Goal: Task Accomplishment & Management: Manage account settings

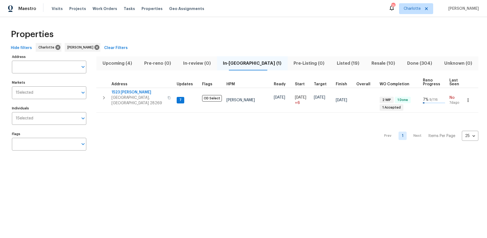
click at [118, 60] on span "Upcoming (4)" at bounding box center [117, 64] width 35 height 8
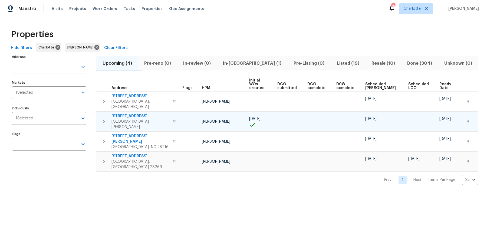
click at [136, 113] on span "133 Devynn Ridge Ct" at bounding box center [141, 115] width 58 height 5
click at [246, 63] on span "In-[GEOGRAPHIC_DATA] (1)" at bounding box center [252, 64] width 64 height 8
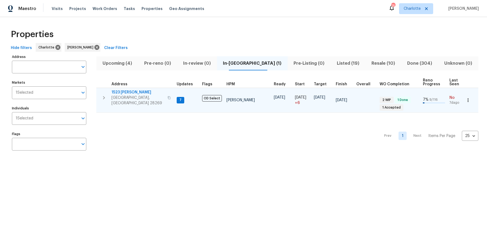
click at [127, 89] on td "1523 Callender Ln Charlotte, NC 28269" at bounding box center [135, 97] width 78 height 19
click at [127, 92] on span "1523 Callender Ln" at bounding box center [138, 92] width 53 height 5
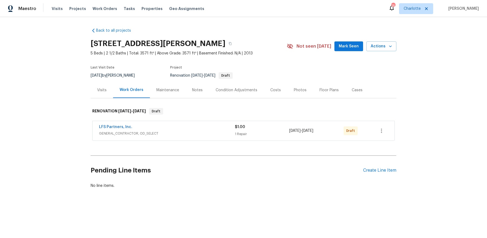
click at [99, 86] on div "Visits" at bounding box center [102, 90] width 22 height 16
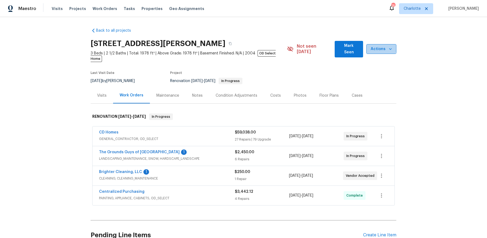
click at [379, 46] on span "Actions" at bounding box center [381, 49] width 21 height 7
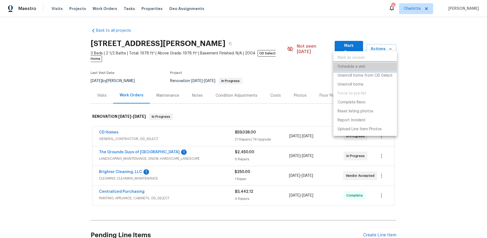
click at [370, 66] on li "Schedule a visit" at bounding box center [366, 66] width 64 height 9
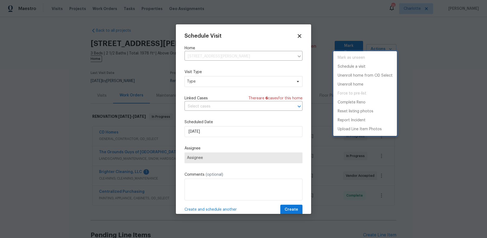
click at [232, 78] on div at bounding box center [243, 119] width 487 height 238
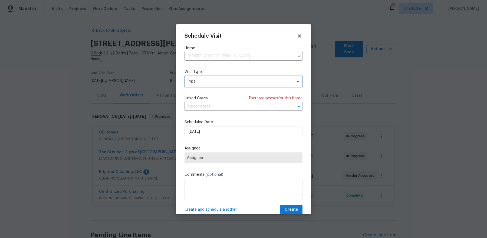
click at [226, 85] on span "Type" at bounding box center [244, 81] width 118 height 11
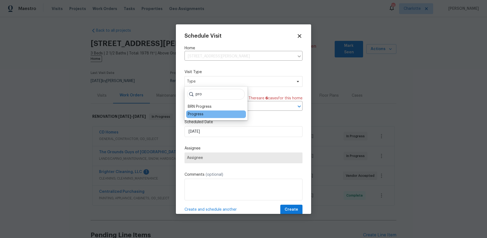
type input "pro"
click at [190, 113] on div "Progress" at bounding box center [196, 114] width 16 height 5
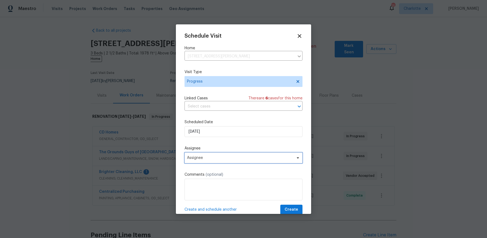
click at [201, 157] on span "Assignee" at bounding box center [240, 158] width 106 height 4
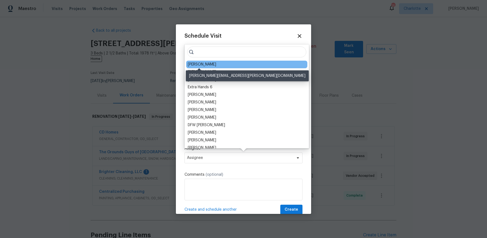
click at [198, 67] on div "[PERSON_NAME]" at bounding box center [202, 64] width 28 height 5
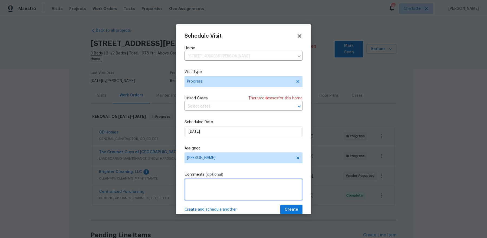
click at [200, 190] on textarea at bounding box center [244, 190] width 118 height 22
type textarea "progress pics"
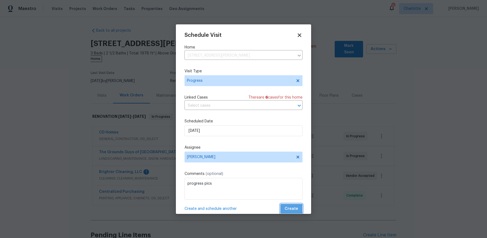
click at [281, 204] on button "Create" at bounding box center [292, 209] width 22 height 10
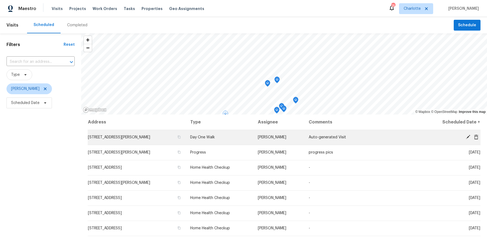
click at [467, 137] on icon at bounding box center [468, 137] width 4 height 4
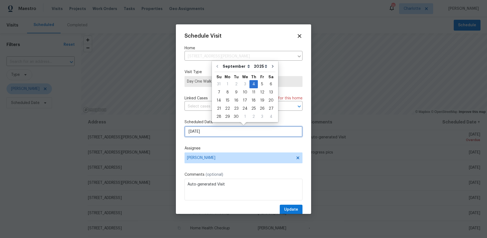
click at [217, 132] on input "[DATE]" at bounding box center [244, 131] width 118 height 11
click at [261, 88] on div "5" at bounding box center [262, 84] width 9 height 8
type input "[DATE]"
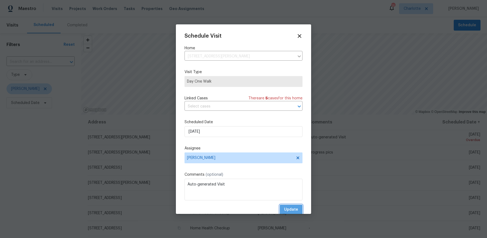
click at [294, 207] on span "Update" at bounding box center [291, 209] width 14 height 7
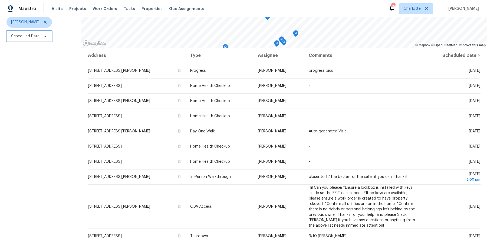
click at [25, 31] on span "Scheduled Date" at bounding box center [28, 36] width 45 height 11
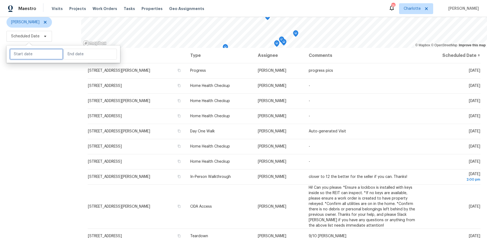
click at [27, 53] on input "text" at bounding box center [36, 54] width 53 height 11
select select "8"
select select "2025"
select select "9"
select select "2025"
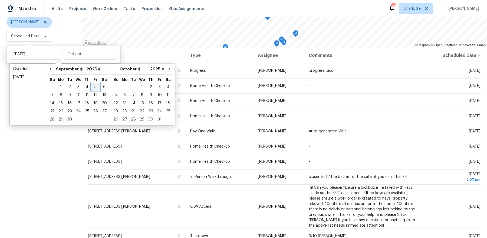
click at [92, 86] on div "5" at bounding box center [95, 87] width 9 height 8
type input "[DATE]"
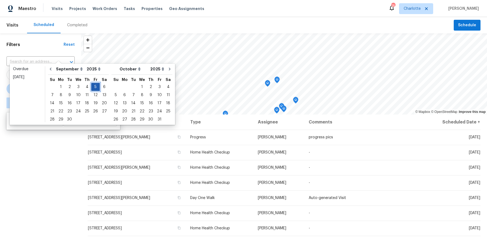
click at [92, 86] on div "5" at bounding box center [95, 87] width 9 height 8
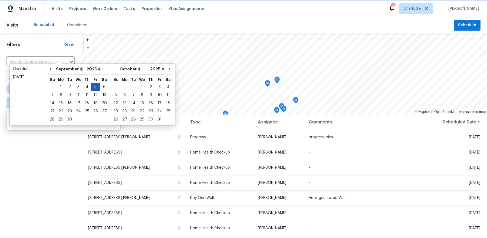
type input "[DATE]"
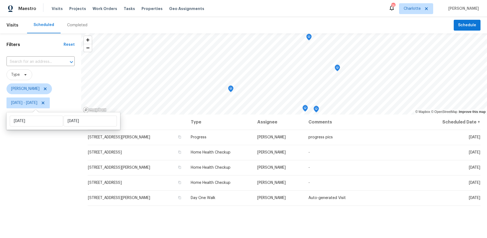
click at [38, 174] on div "Filters Reset ​ Type [PERSON_NAME] [DATE] - [DATE]" at bounding box center [40, 169] width 81 height 272
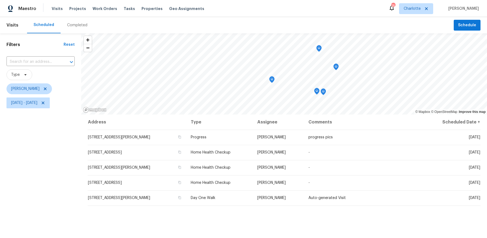
click at [320, 49] on icon "Map marker" at bounding box center [319, 48] width 5 height 6
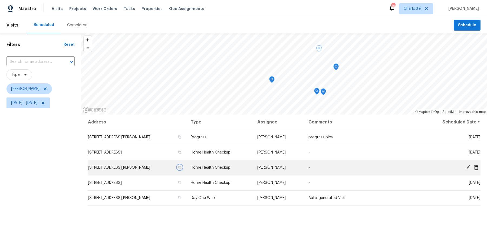
click at [181, 168] on icon "button" at bounding box center [179, 167] width 3 height 3
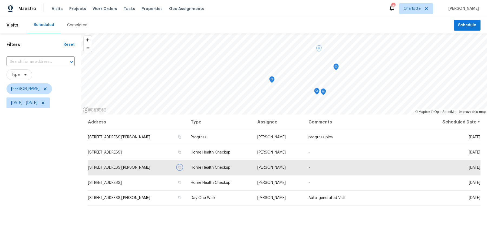
click at [271, 83] on div "Map marker" at bounding box center [271, 80] width 5 height 8
click at [272, 81] on icon "Map marker" at bounding box center [272, 80] width 5 height 6
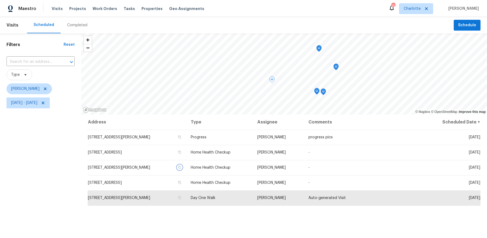
click at [317, 92] on icon "Map marker" at bounding box center [317, 91] width 5 height 6
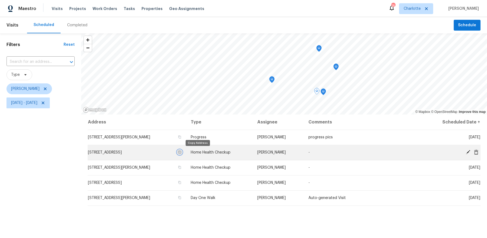
click at [181, 153] on icon "button" at bounding box center [179, 152] width 3 height 3
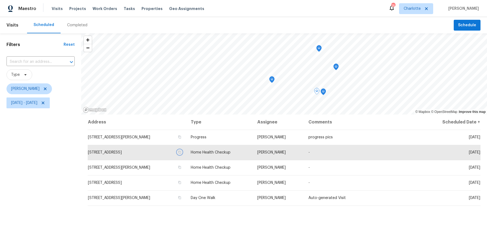
click at [323, 92] on icon "Map marker" at bounding box center [323, 92] width 5 height 6
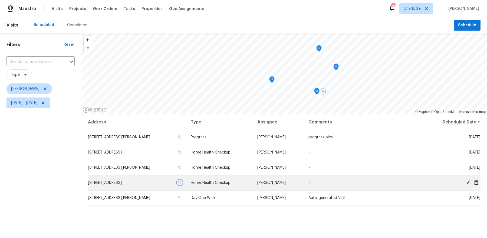
click at [181, 183] on icon "button" at bounding box center [179, 182] width 3 height 3
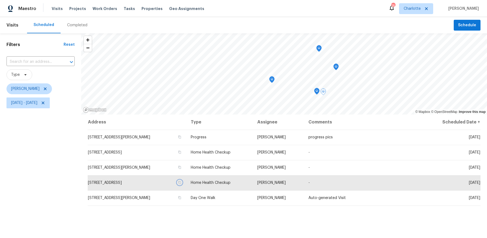
click at [337, 65] on icon "Map marker" at bounding box center [336, 67] width 5 height 6
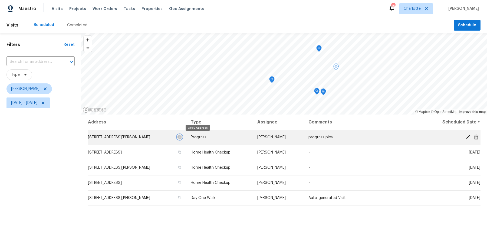
click at [181, 136] on icon "button" at bounding box center [179, 137] width 3 height 3
